Goal: Transaction & Acquisition: Purchase product/service

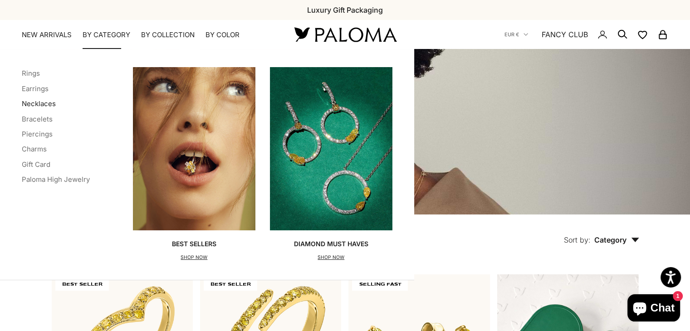
click at [38, 106] on link "Necklaces" at bounding box center [39, 103] width 34 height 9
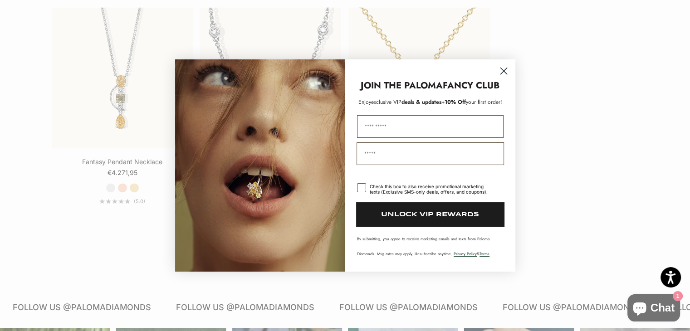
scroll to position [1730, 0]
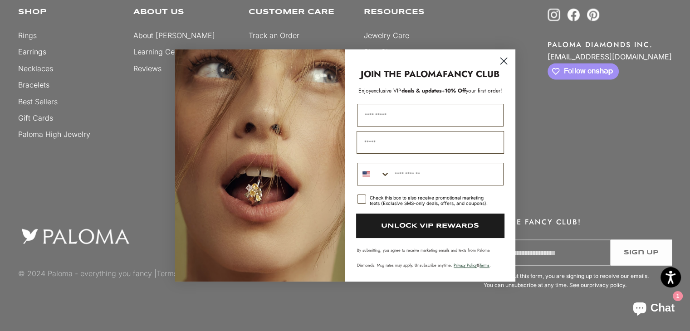
click at [503, 58] on circle "Close dialog" at bounding box center [503, 60] width 15 height 15
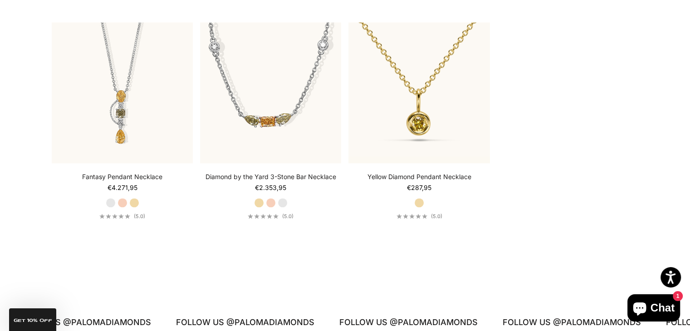
scroll to position [1222, 0]
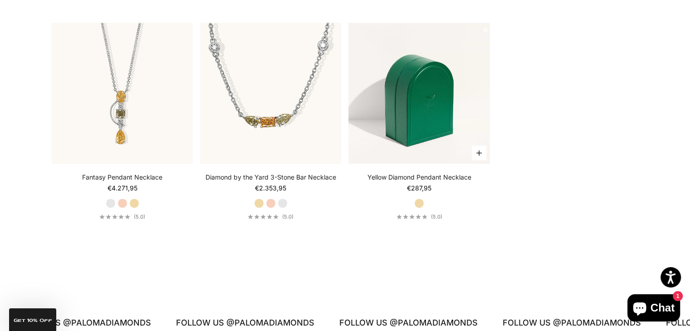
click at [401, 86] on img at bounding box center [418, 93] width 141 height 141
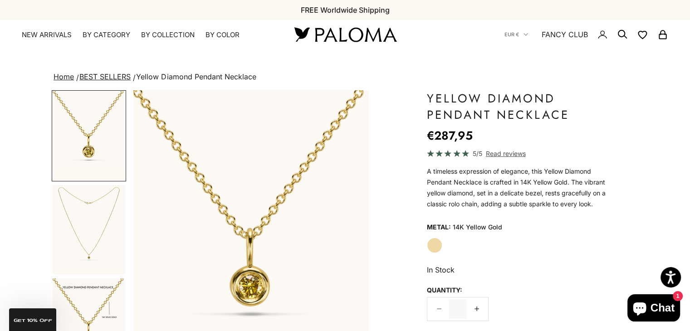
scroll to position [158, 0]
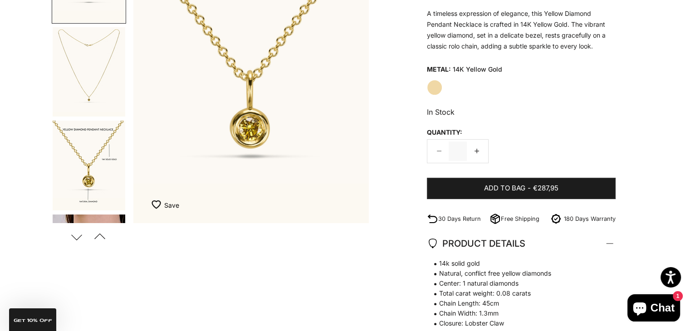
click at [83, 134] on img "Go to item 3" at bounding box center [89, 166] width 73 height 90
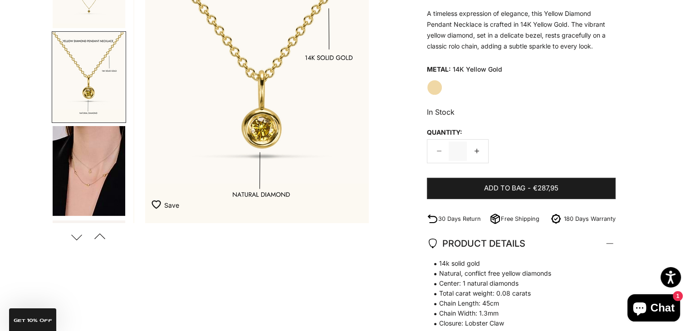
scroll to position [0, 492]
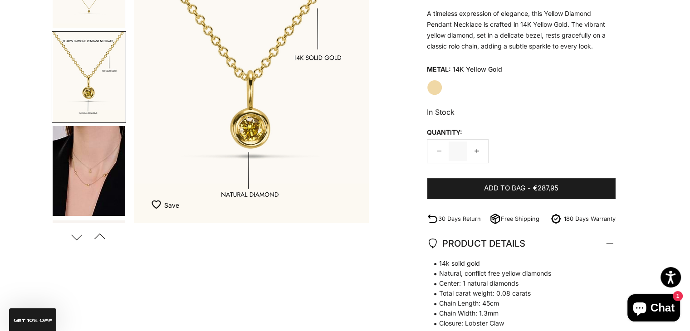
click at [85, 182] on img "Go to item 4" at bounding box center [89, 171] width 73 height 90
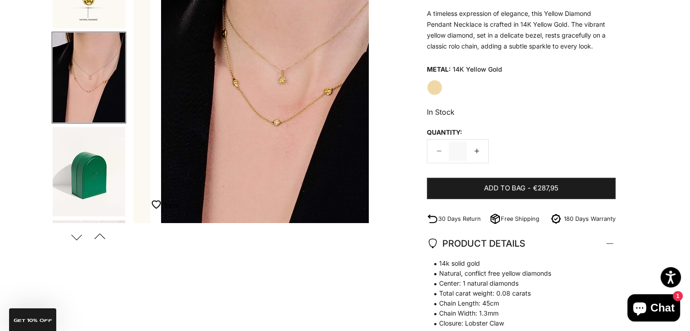
scroll to position [0, 738]
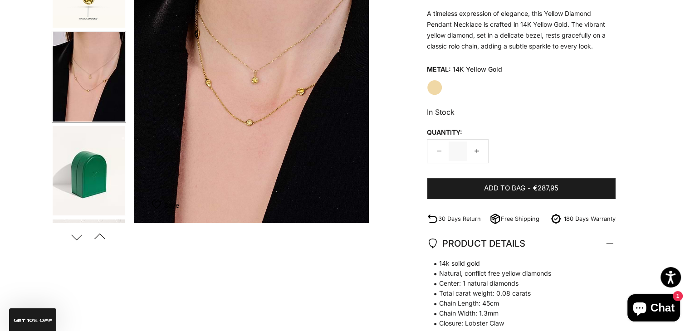
click at [85, 182] on img "Go to item 5" at bounding box center [89, 170] width 73 height 89
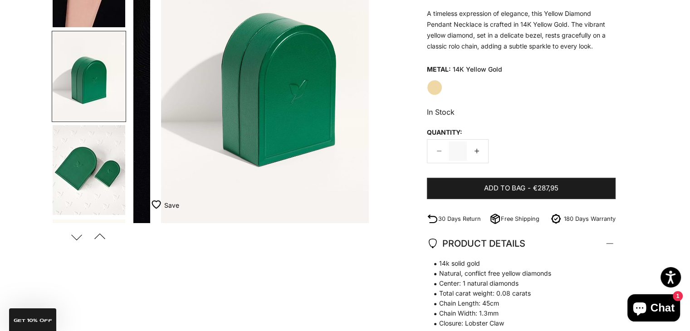
scroll to position [0, 985]
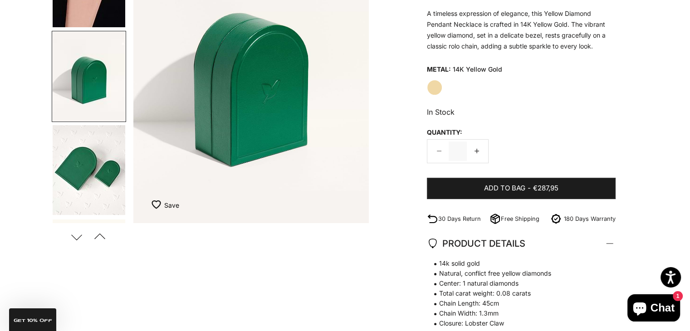
click at [85, 182] on img "Go to item 6" at bounding box center [89, 170] width 73 height 90
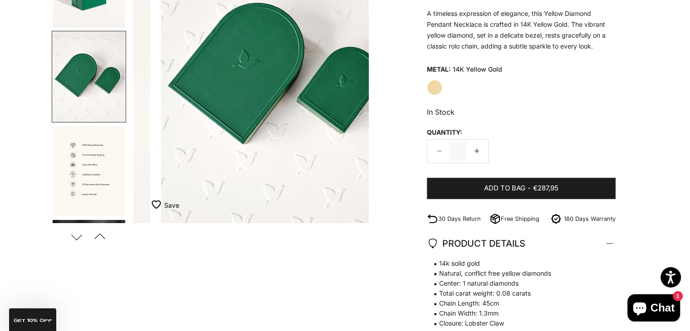
scroll to position [0, 1230]
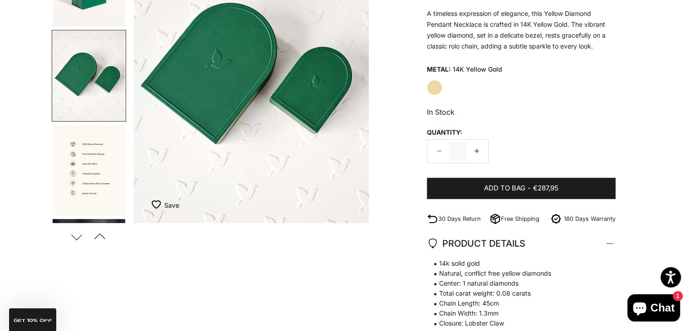
click at [85, 182] on img "Go to item 7" at bounding box center [89, 170] width 73 height 90
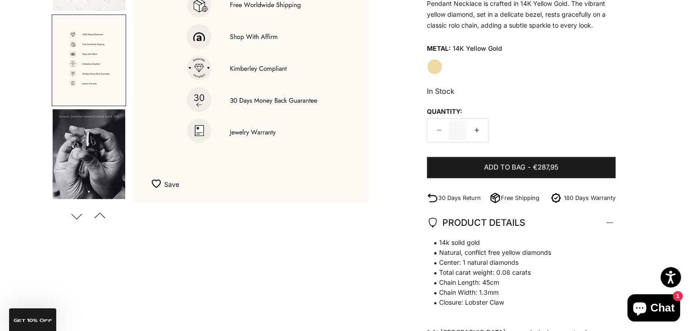
scroll to position [0, 0]
